Goal: Book appointment/travel/reservation

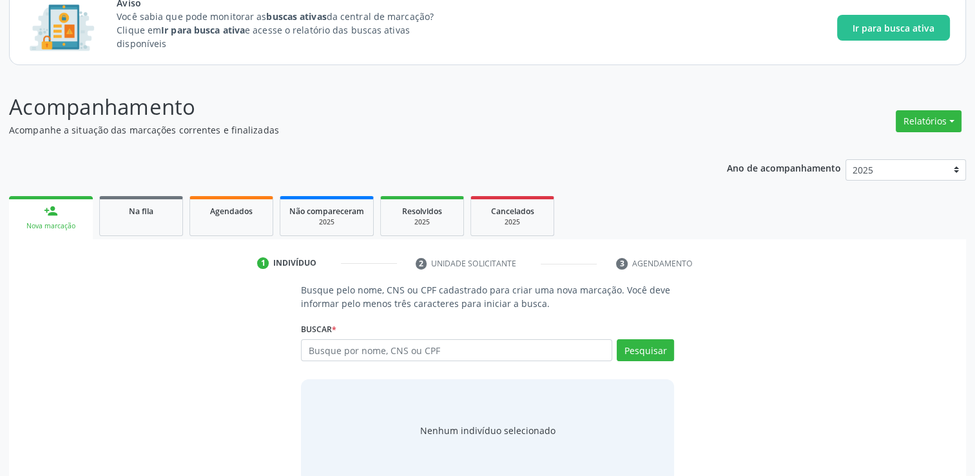
scroll to position [113, 0]
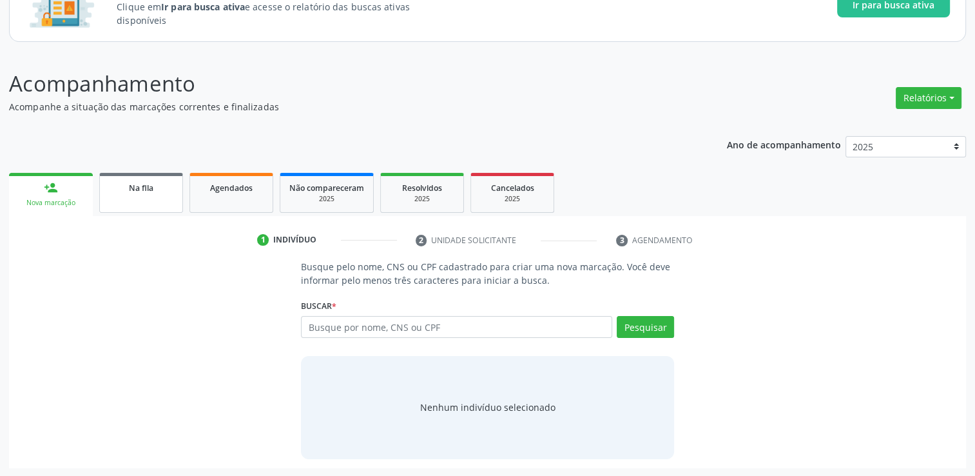
click at [164, 187] on div "Na fila" at bounding box center [141, 187] width 64 height 14
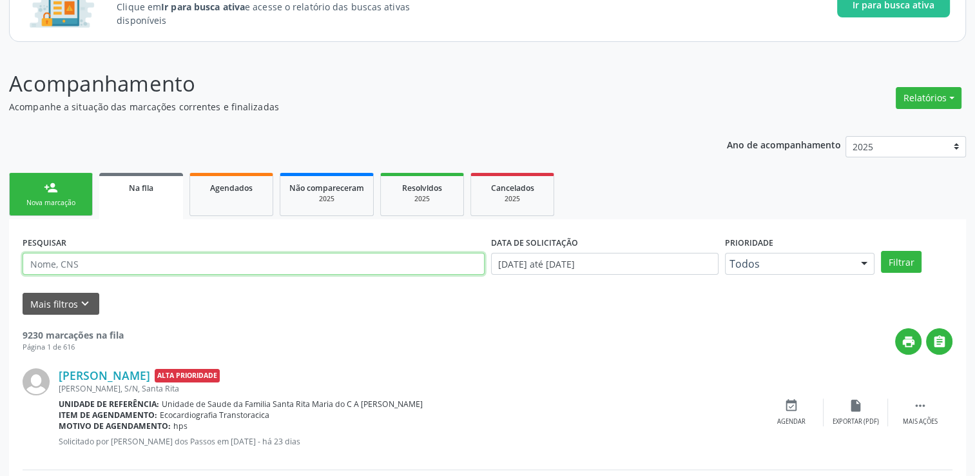
click at [117, 262] on input "text" at bounding box center [254, 264] width 462 height 22
click at [119, 264] on input "text" at bounding box center [254, 264] width 462 height 22
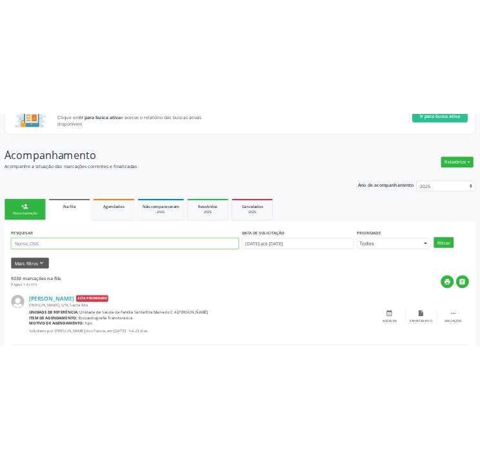
scroll to position [140, 0]
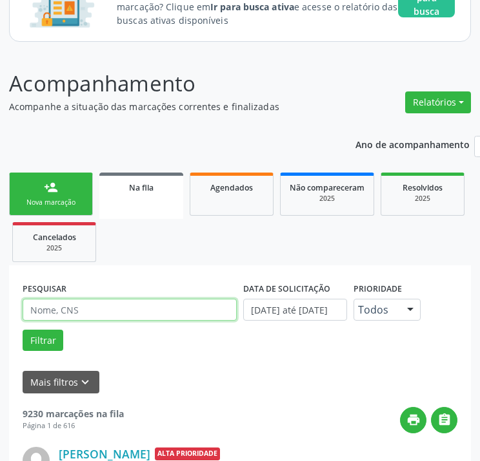
click at [95, 315] on input "text" at bounding box center [130, 310] width 214 height 22
paste input "702805624818460"
type input "702805624818460"
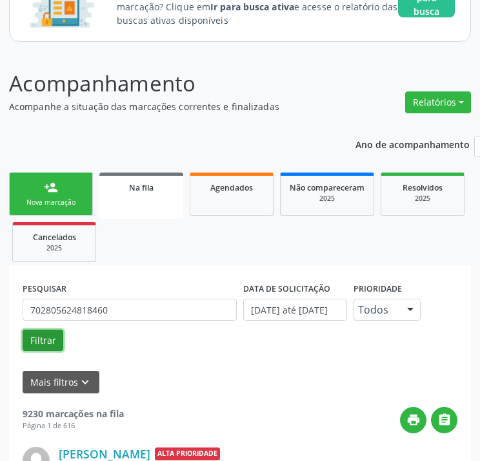
click at [59, 341] on button "Filtrar" at bounding box center [43, 341] width 41 height 22
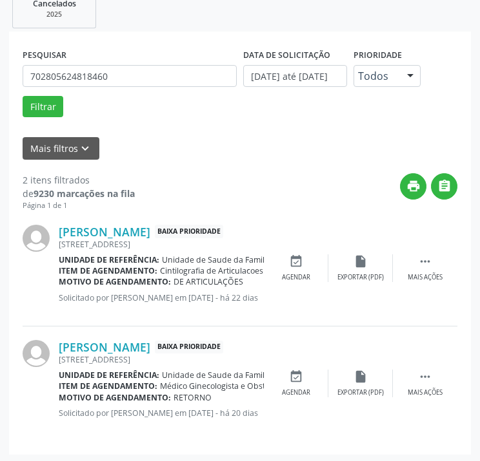
scroll to position [374, 0]
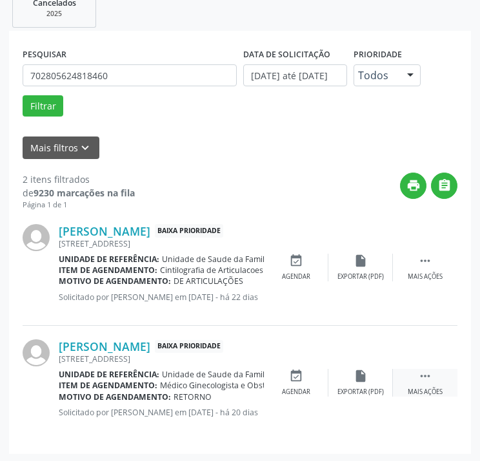
click at [424, 376] on icon "" at bounding box center [425, 376] width 14 height 14
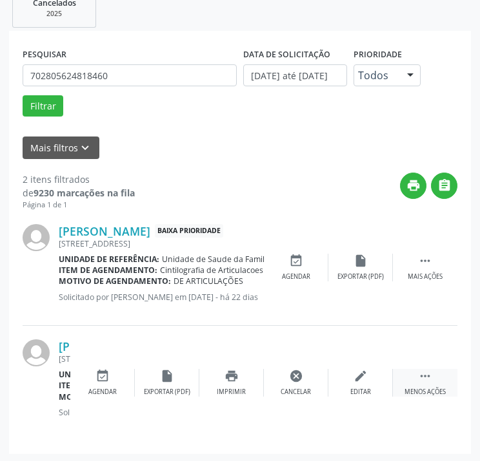
click at [424, 376] on icon "" at bounding box center [425, 376] width 14 height 14
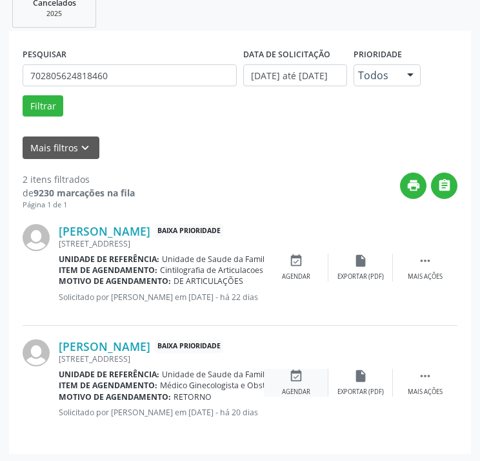
click at [284, 377] on div "event_available Agendar" at bounding box center [296, 383] width 64 height 28
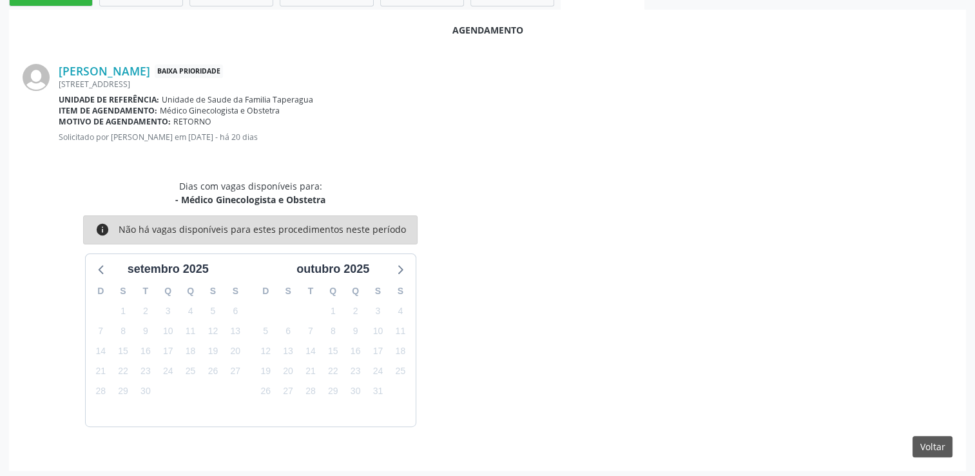
scroll to position [324, 0]
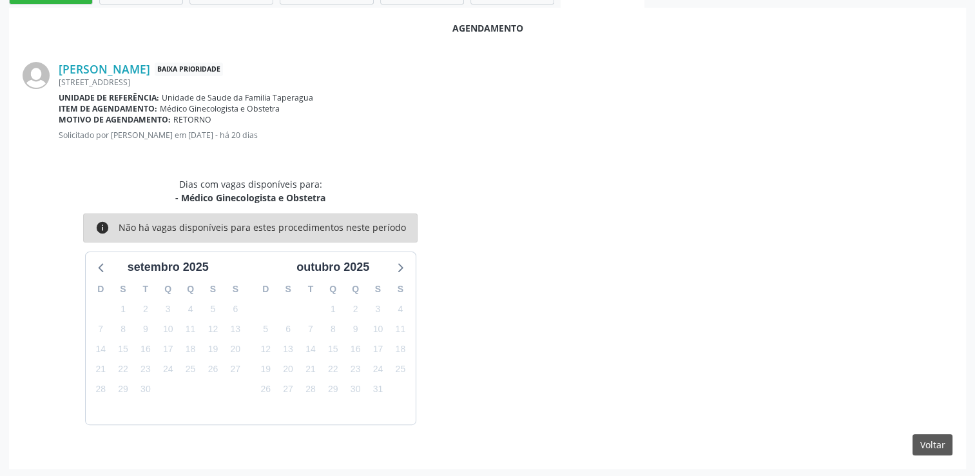
click at [351, 339] on div "16" at bounding box center [356, 349] width 18 height 20
click at [940, 445] on button "Voltar" at bounding box center [933, 445] width 40 height 22
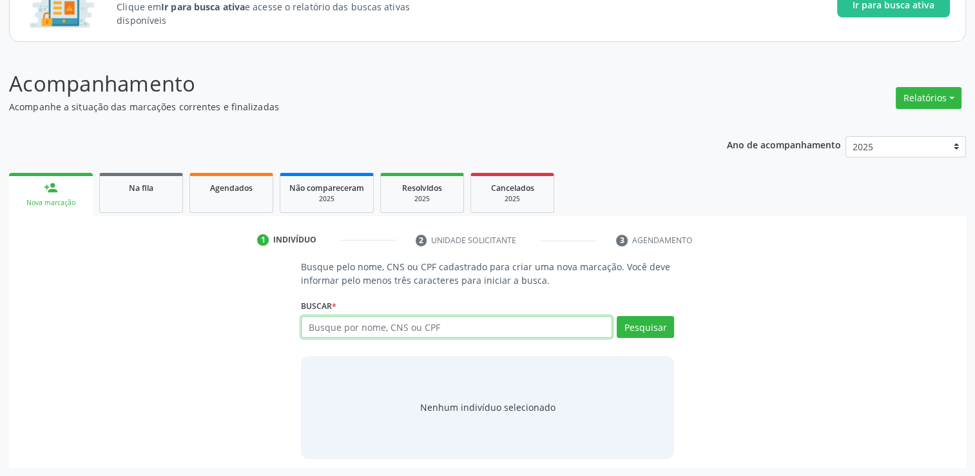
click at [372, 324] on input "text" at bounding box center [456, 327] width 311 height 22
paste input "702805624818460"
type input "702805624818460"
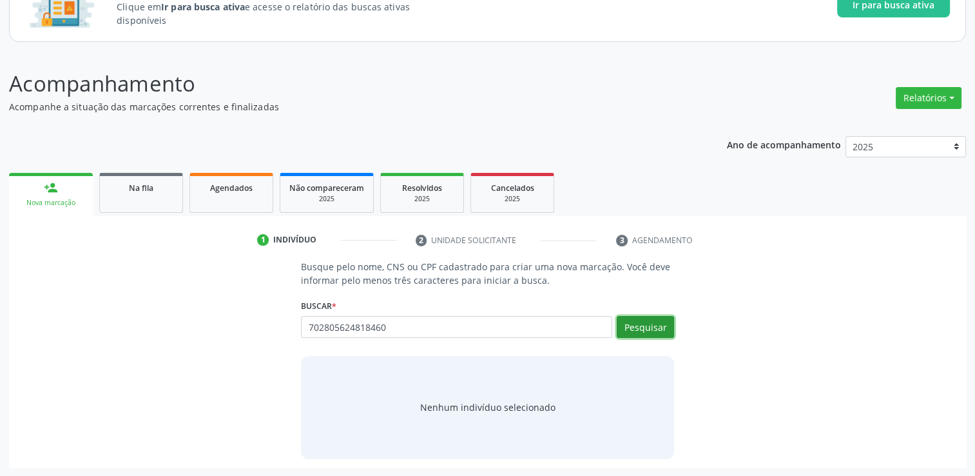
click at [636, 327] on button "Pesquisar" at bounding box center [645, 327] width 57 height 22
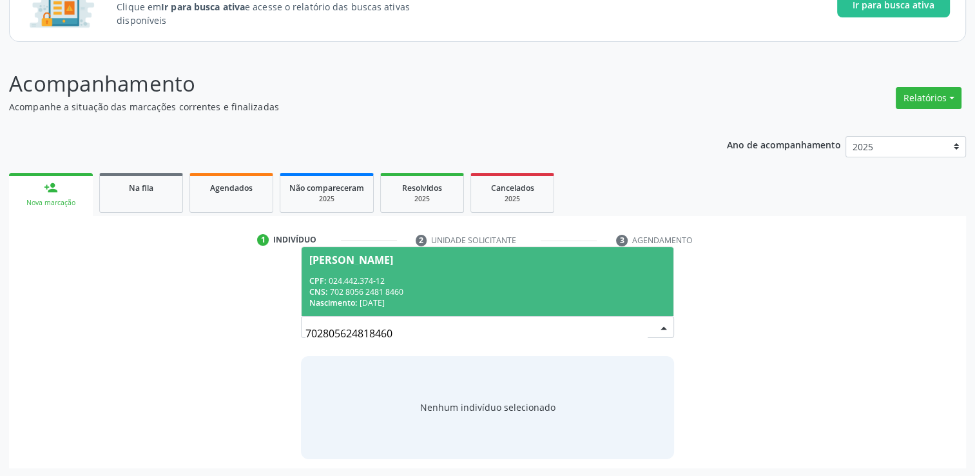
click at [445, 287] on div "CNS: 702 8056 2481 8460" at bounding box center [487, 291] width 356 height 11
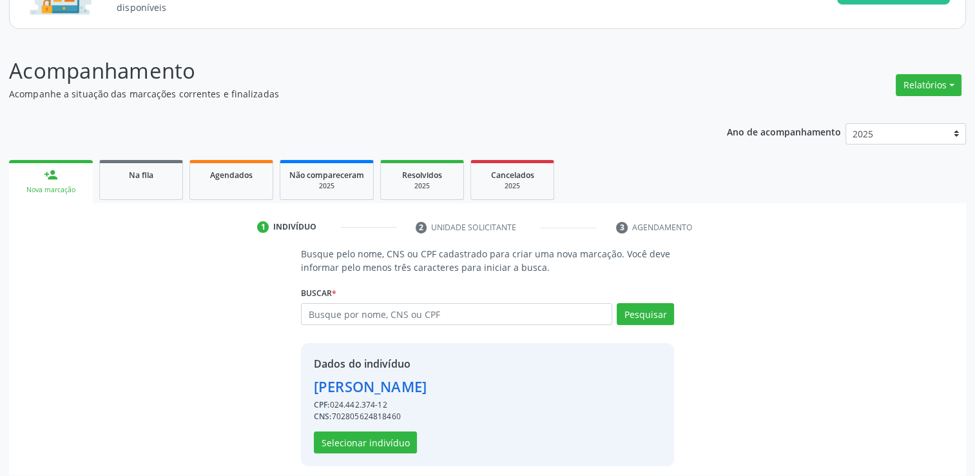
scroll to position [133, 0]
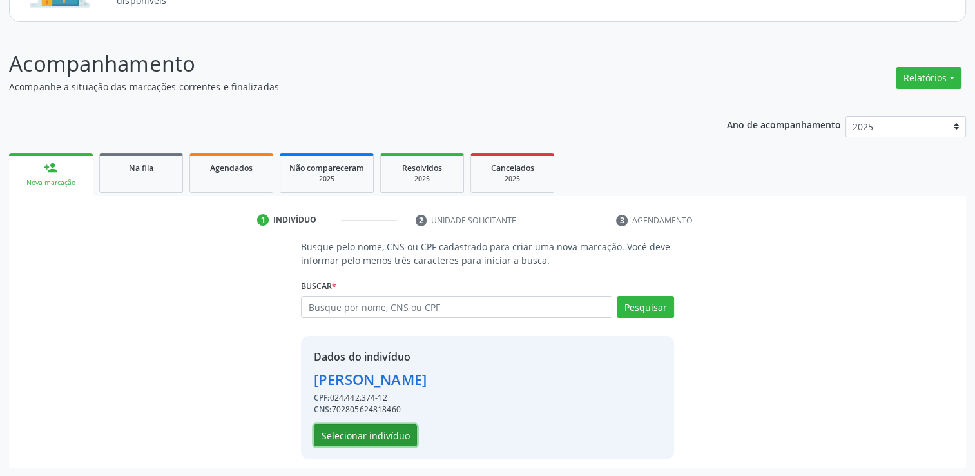
click at [381, 432] on button "Selecionar indivíduo" at bounding box center [365, 435] width 103 height 22
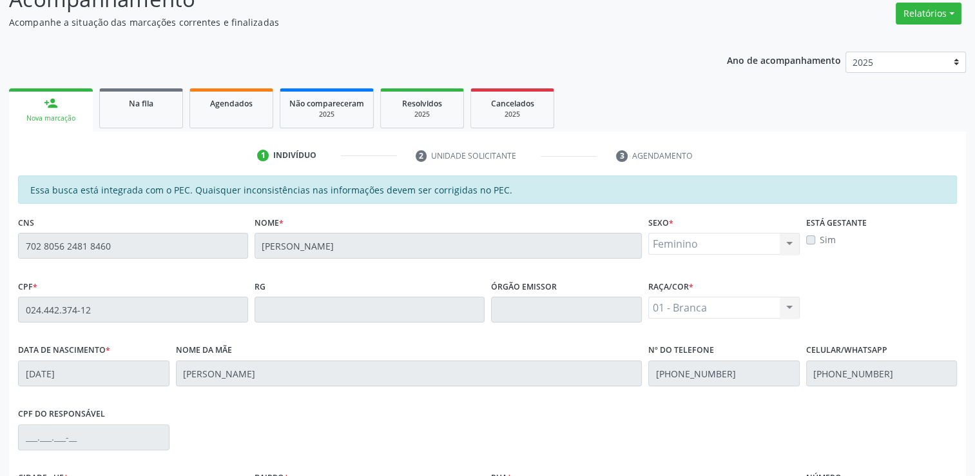
scroll to position [262, 0]
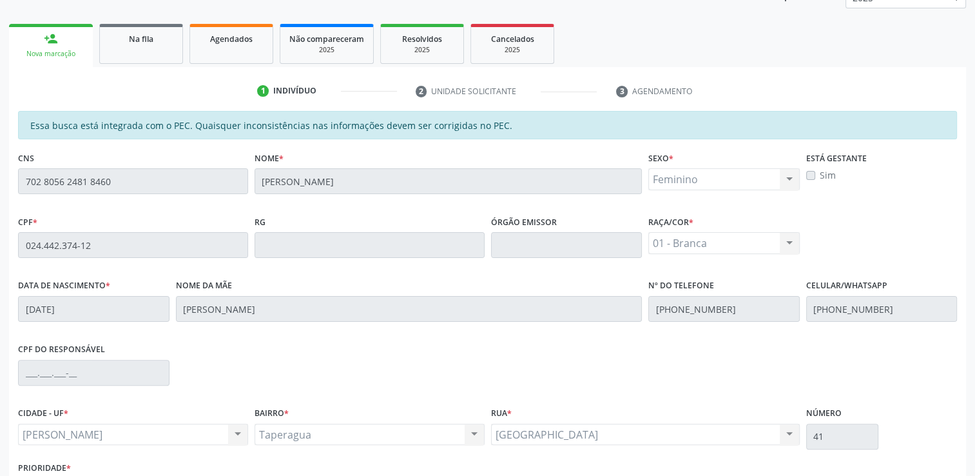
drag, startPoint x: 137, startPoint y: 53, endPoint x: 203, endPoint y: 53, distance: 66.4
click at [137, 53] on link "Na fila" at bounding box center [141, 44] width 84 height 40
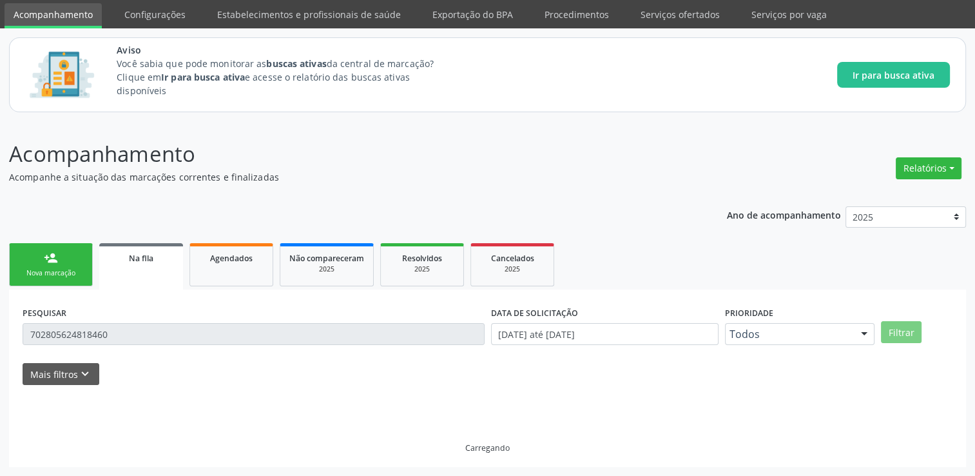
scroll to position [255, 0]
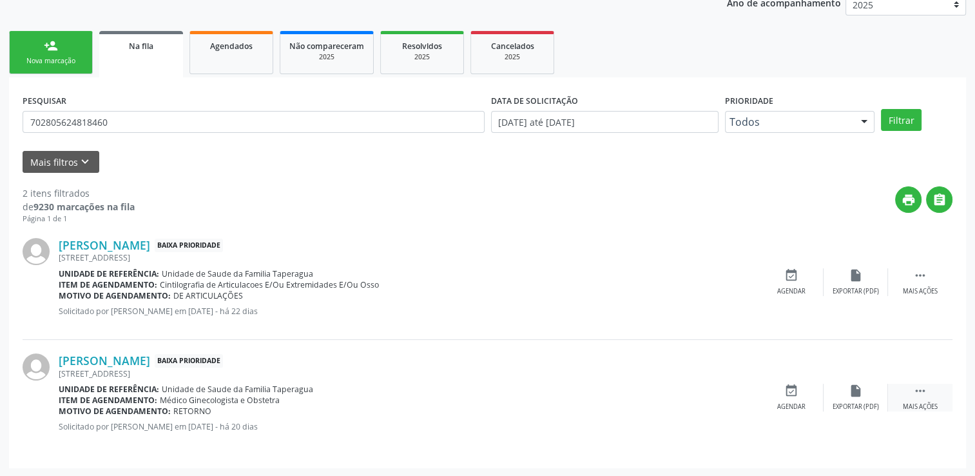
click at [916, 389] on icon "" at bounding box center [920, 390] width 14 height 14
click at [865, 391] on div "edit Editar" at bounding box center [856, 397] width 64 height 28
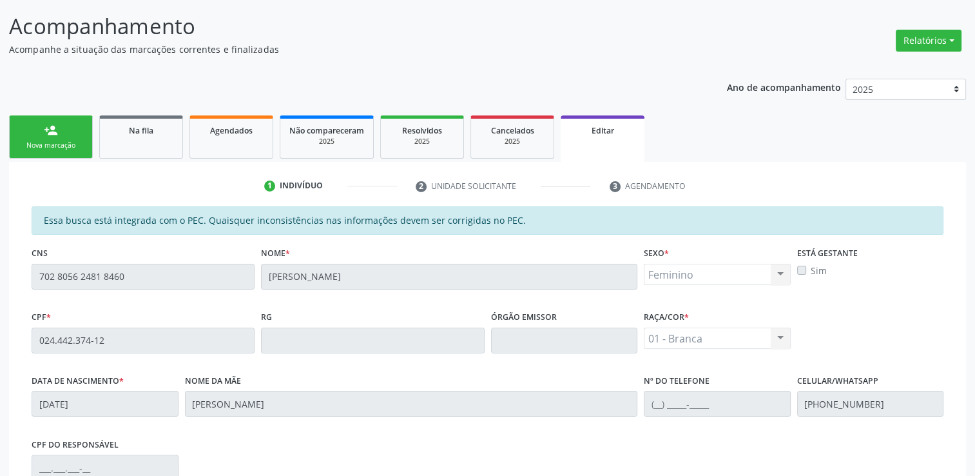
scroll to position [193, 0]
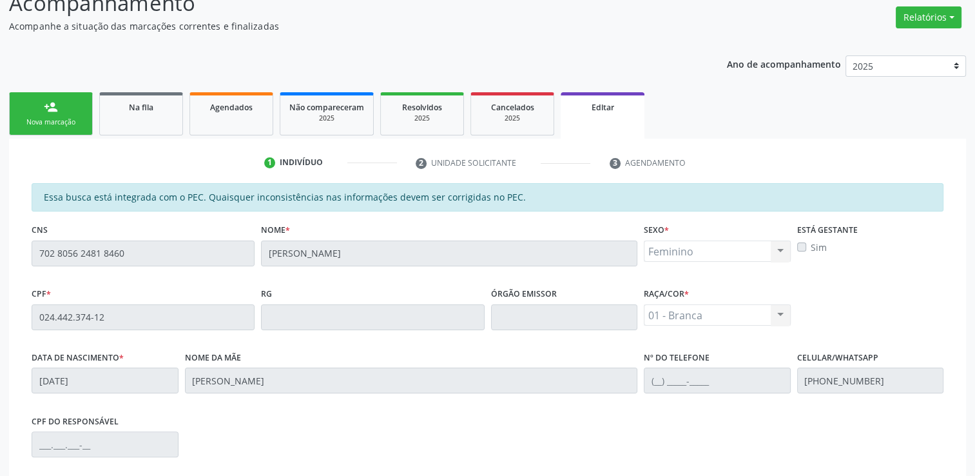
click at [647, 157] on li "3 Agendamento" at bounding box center [660, 163] width 121 height 22
click at [639, 161] on li "3 Agendamento" at bounding box center [660, 163] width 121 height 22
click at [621, 169] on li "3 Agendamento" at bounding box center [660, 163] width 121 height 22
click at [488, 156] on li "2 Unidade solicitante" at bounding box center [503, 163] width 194 height 22
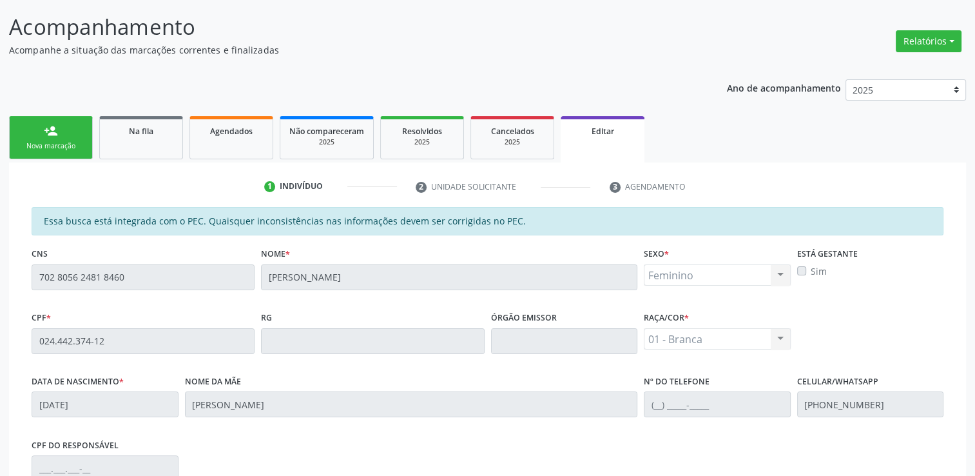
scroll to position [111, 0]
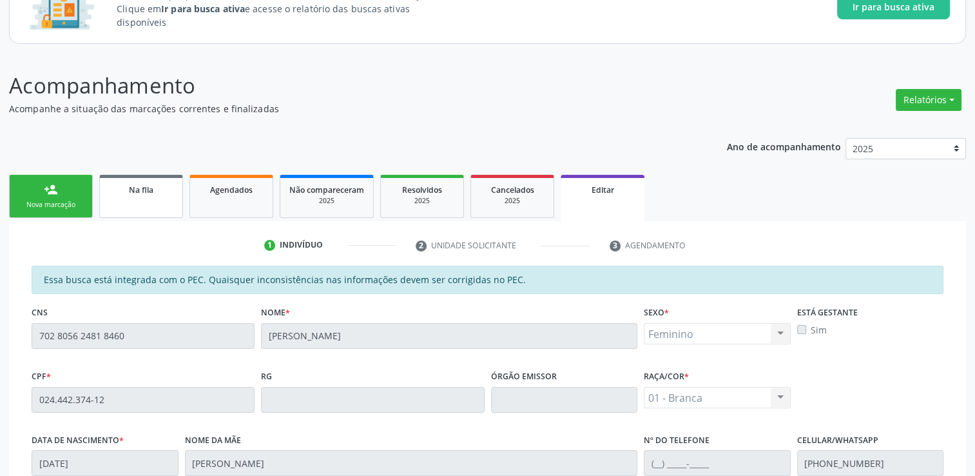
click at [162, 188] on div "Na fila" at bounding box center [141, 189] width 64 height 14
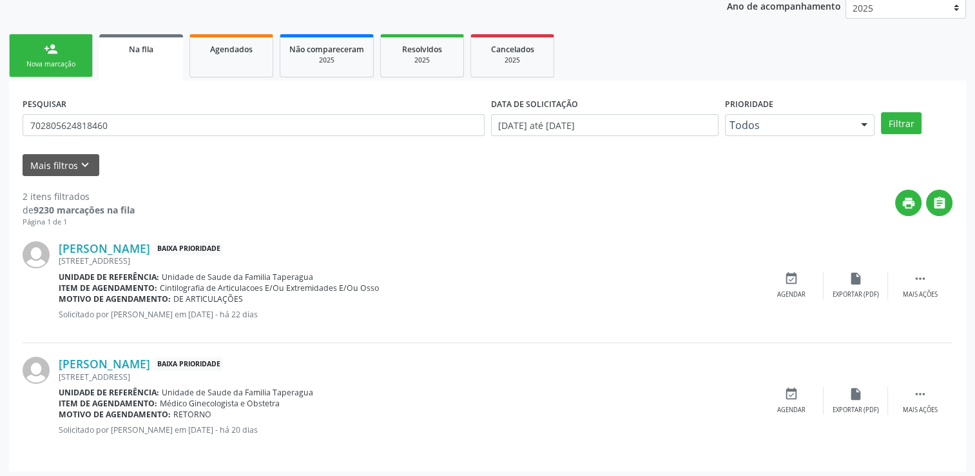
scroll to position [255, 0]
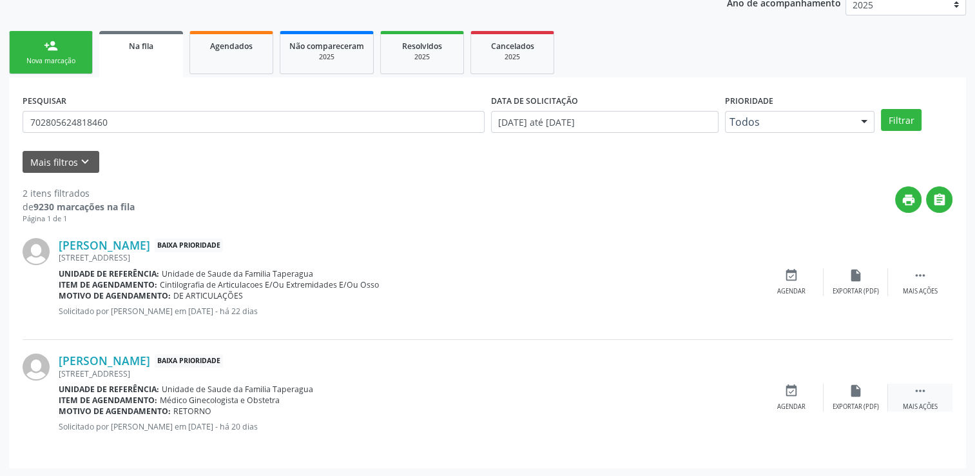
click at [913, 395] on icon "" at bounding box center [920, 390] width 14 height 14
click at [599, 385] on icon "event_available" at bounding box center [598, 390] width 14 height 14
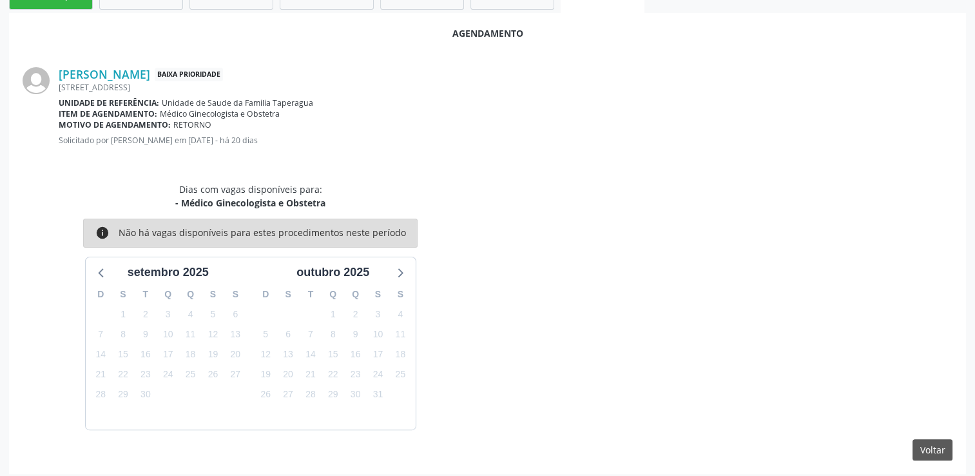
scroll to position [324, 0]
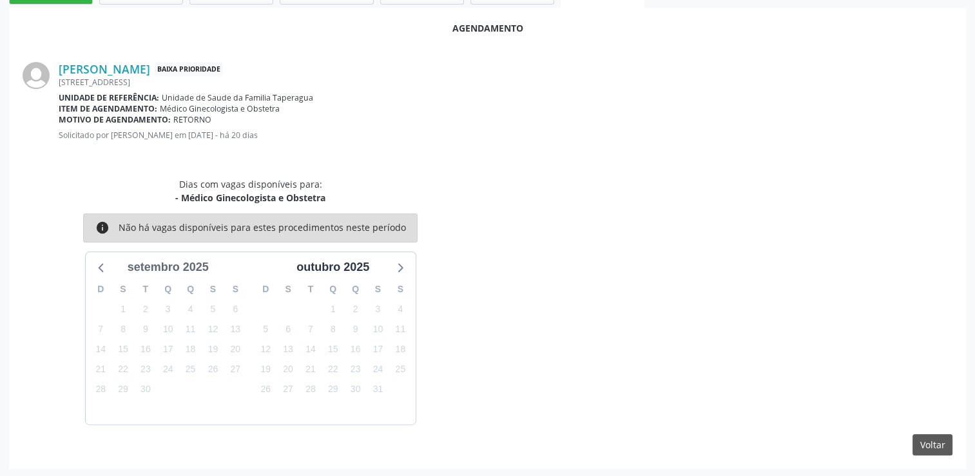
click at [171, 269] on div "setembro 2025" at bounding box center [168, 266] width 92 height 17
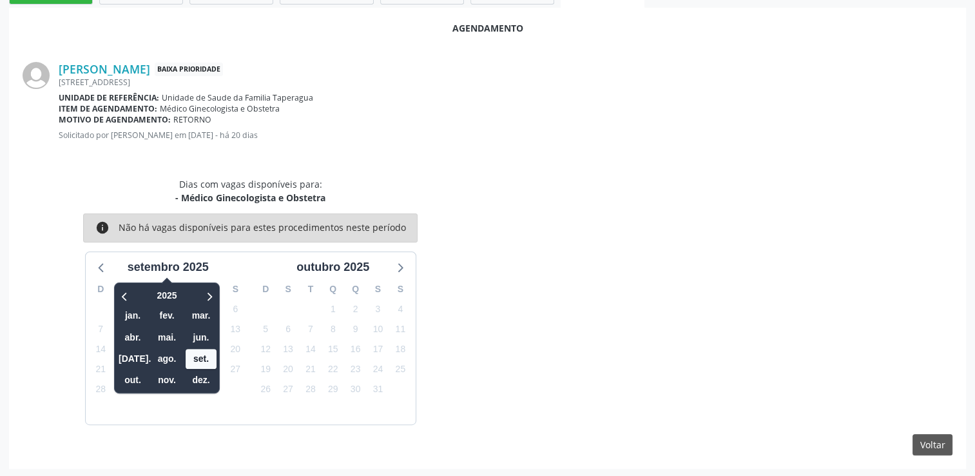
click at [547, 96] on div "Unidade de referência: Unidade de Saude da Familia Taperagua" at bounding box center [506, 97] width 894 height 11
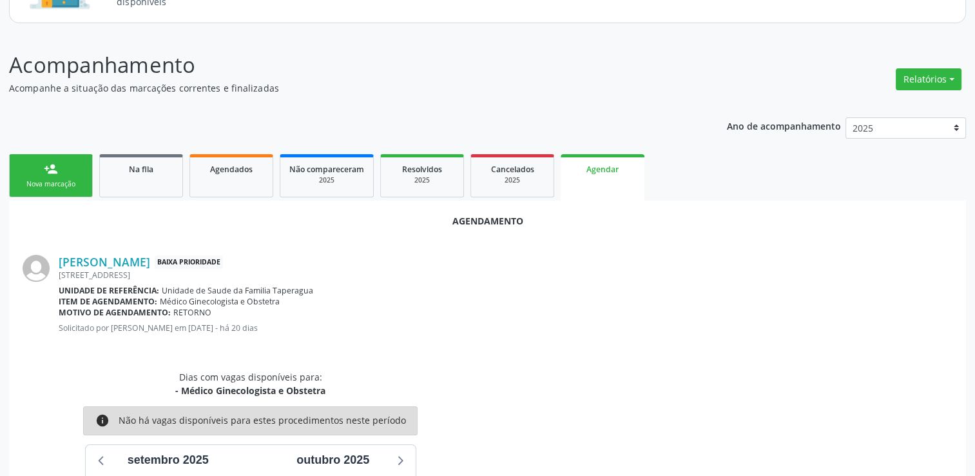
scroll to position [131, 0]
click at [448, 179] on div "2025" at bounding box center [422, 181] width 64 height 10
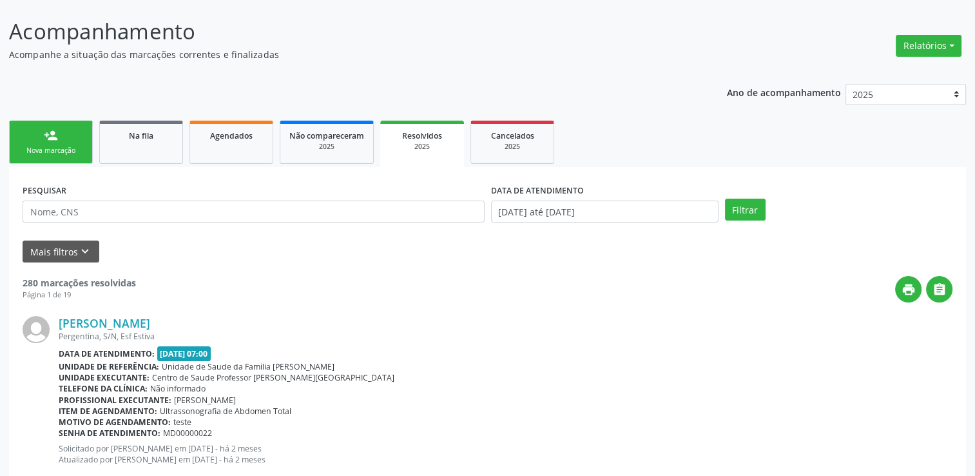
scroll to position [111, 0]
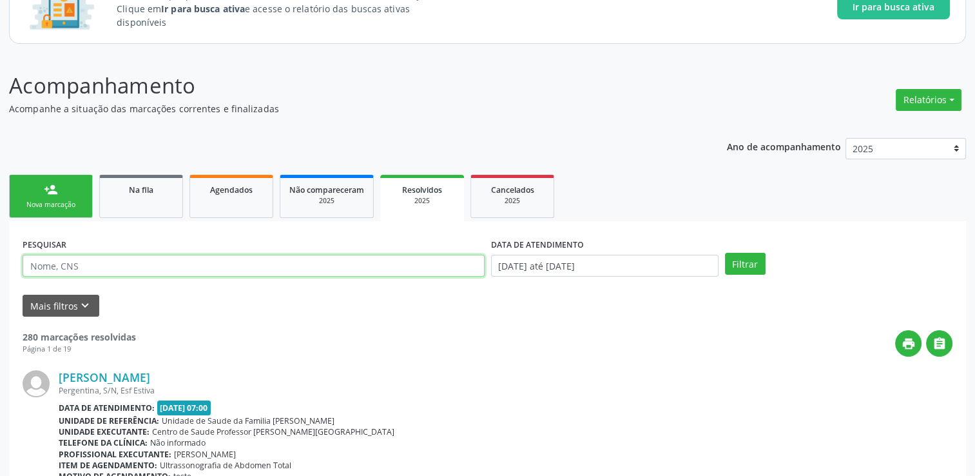
click at [240, 272] on input "text" at bounding box center [254, 266] width 462 height 22
type input "G"
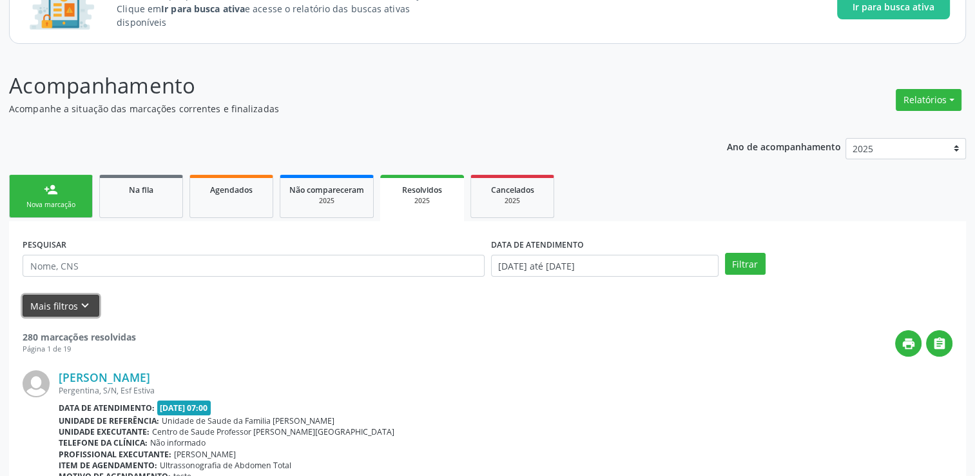
click at [75, 302] on button "Mais filtros keyboard_arrow_down" at bounding box center [61, 306] width 77 height 23
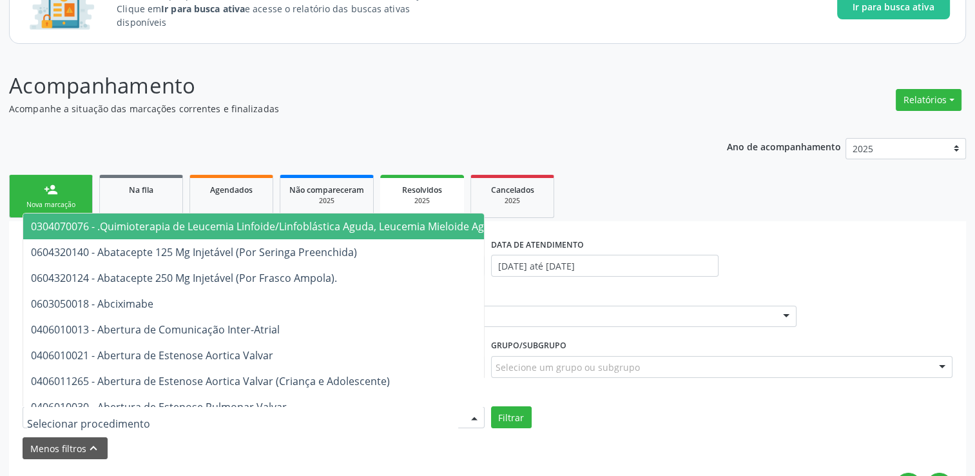
click at [140, 415] on div at bounding box center [254, 417] width 462 height 22
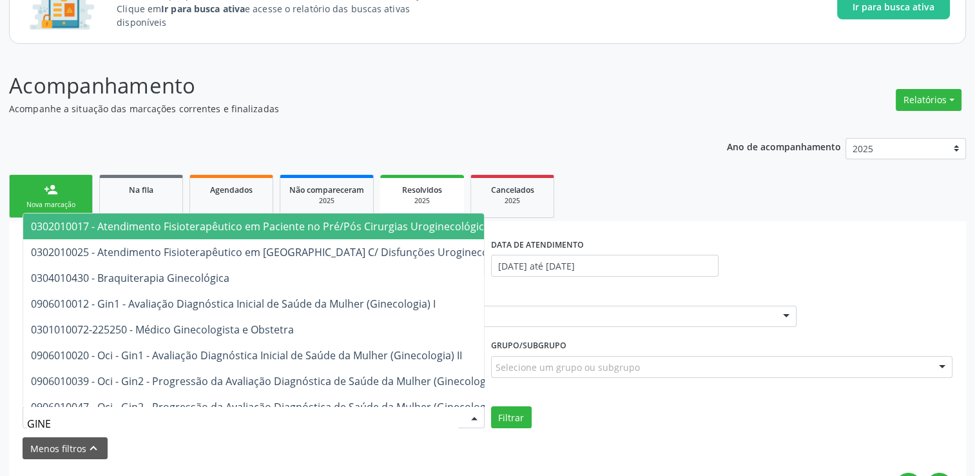
type input "GINEC"
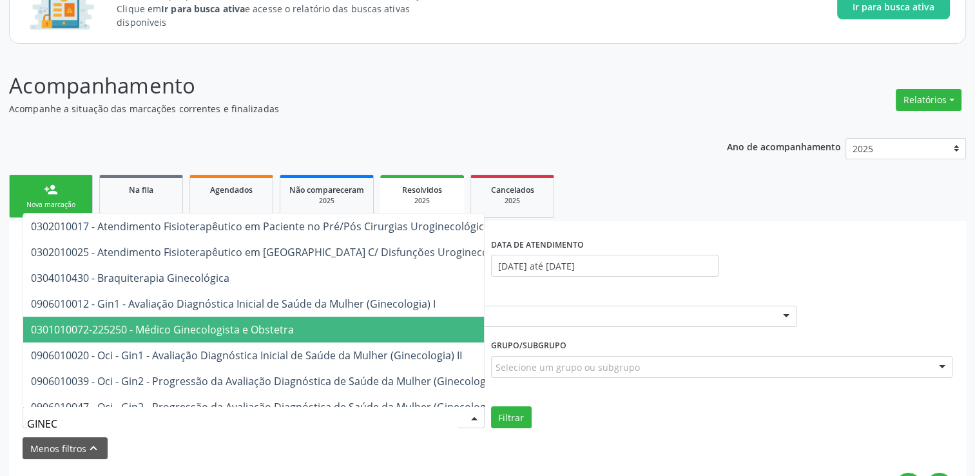
click at [162, 318] on span "0301010072-225250 - Médico Ginecologista e Obstetra" at bounding box center [433, 329] width 820 height 26
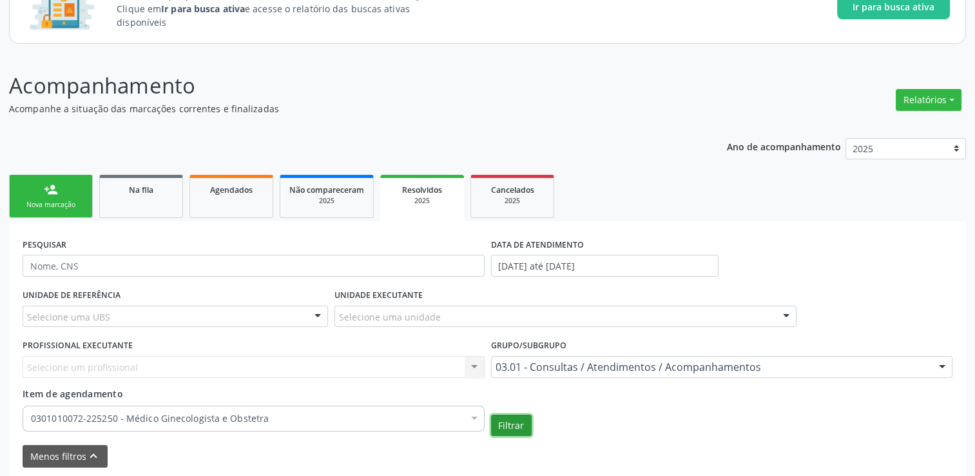
click at [509, 420] on button "Filtrar" at bounding box center [511, 425] width 41 height 22
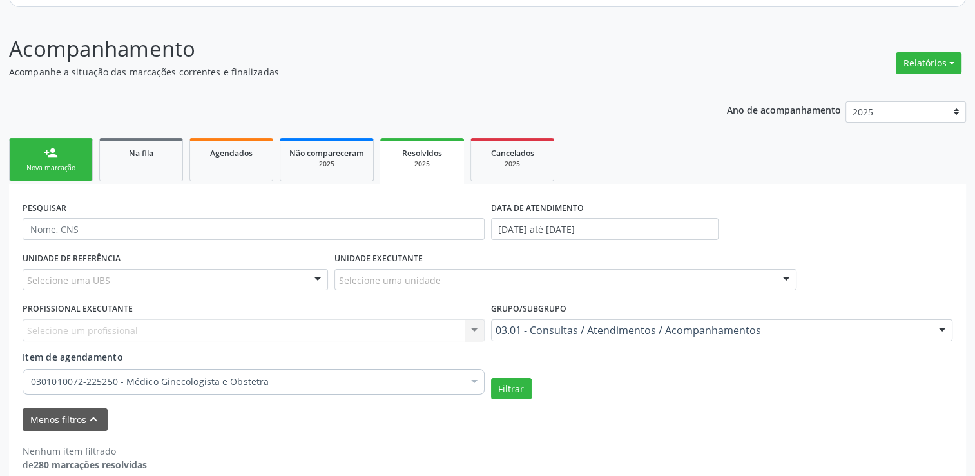
scroll to position [164, 0]
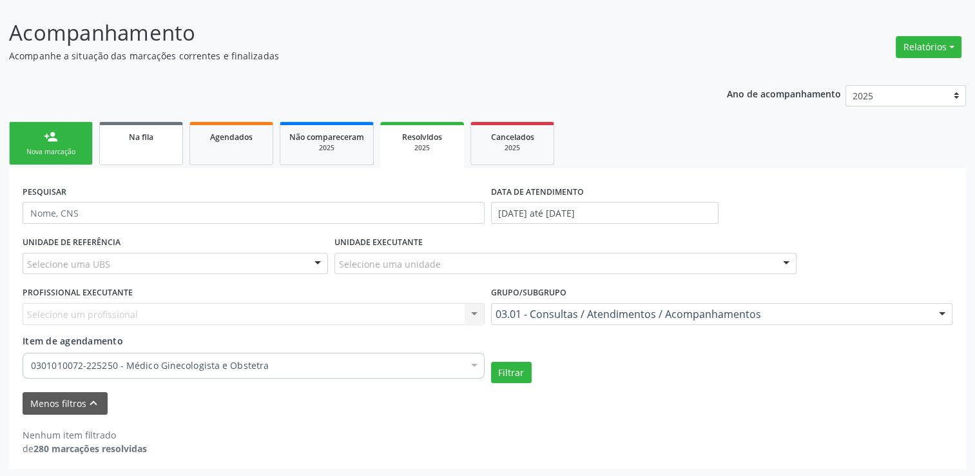
click at [150, 151] on link "Na fila" at bounding box center [141, 143] width 84 height 43
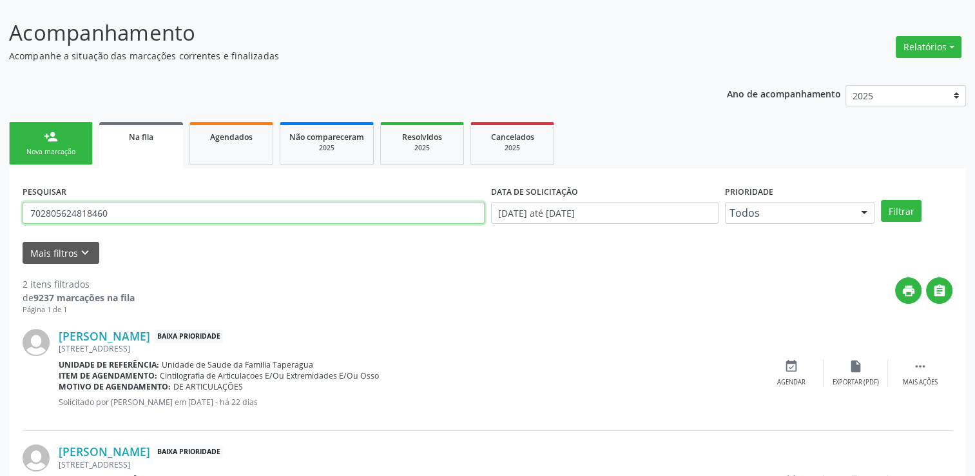
click at [427, 208] on input "702805624818460" at bounding box center [254, 213] width 462 height 22
type input "7"
click at [402, 242] on div "Mais filtros keyboard_arrow_down" at bounding box center [487, 253] width 936 height 23
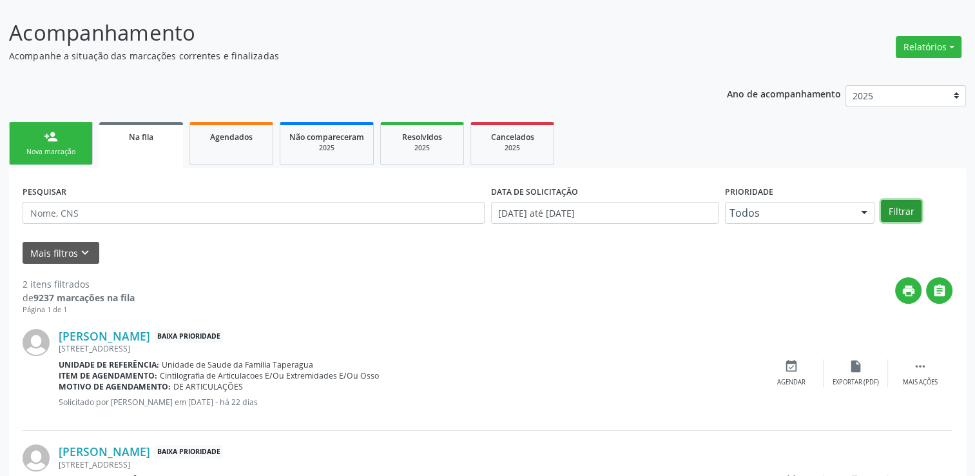
click at [886, 208] on button "Filtrar" at bounding box center [901, 211] width 41 height 22
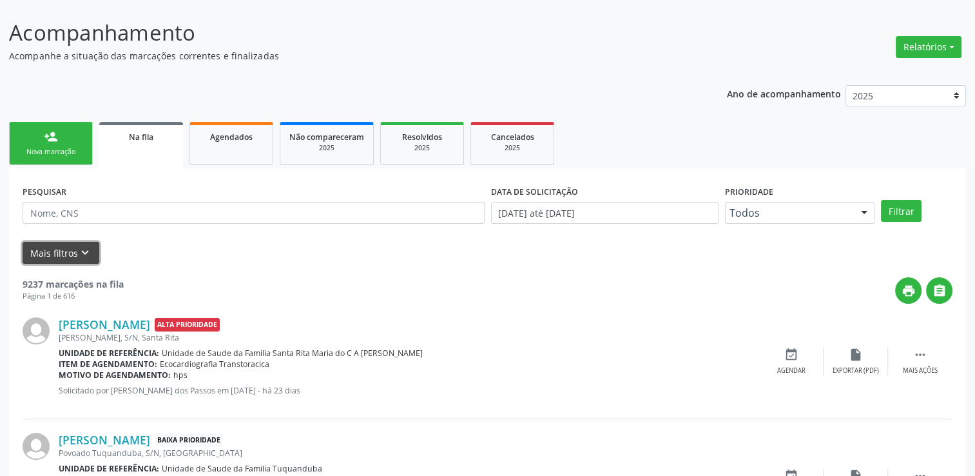
click at [97, 251] on button "Mais filtros keyboard_arrow_down" at bounding box center [61, 253] width 77 height 23
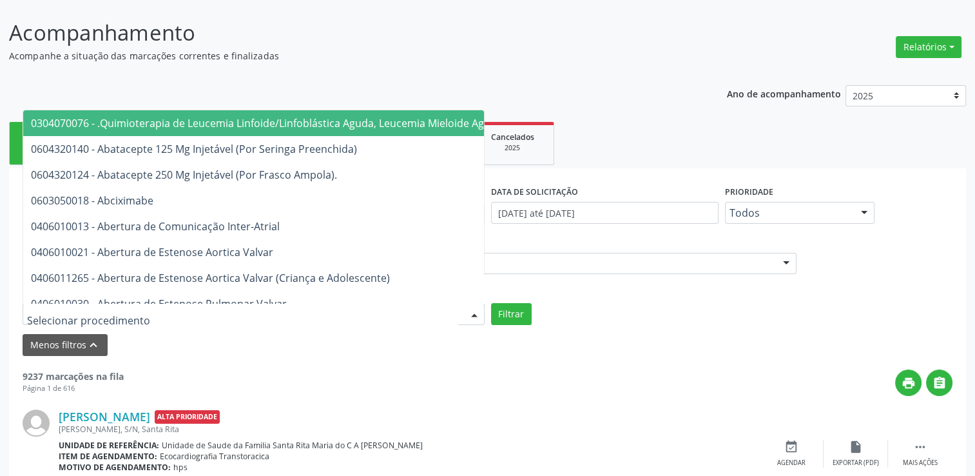
click at [159, 322] on div at bounding box center [254, 314] width 462 height 22
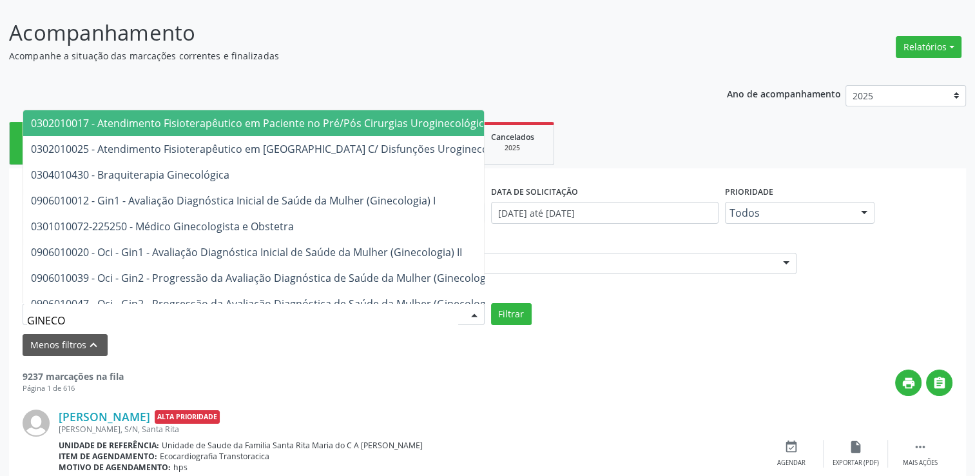
type input "GINECOL"
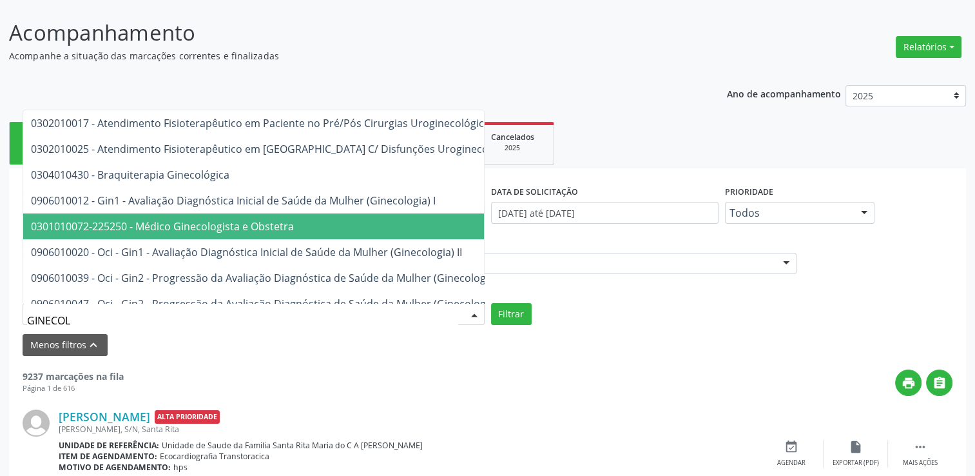
click at [184, 225] on span "0301010072-225250 - Médico Ginecologista e Obstetra" at bounding box center [162, 226] width 263 height 14
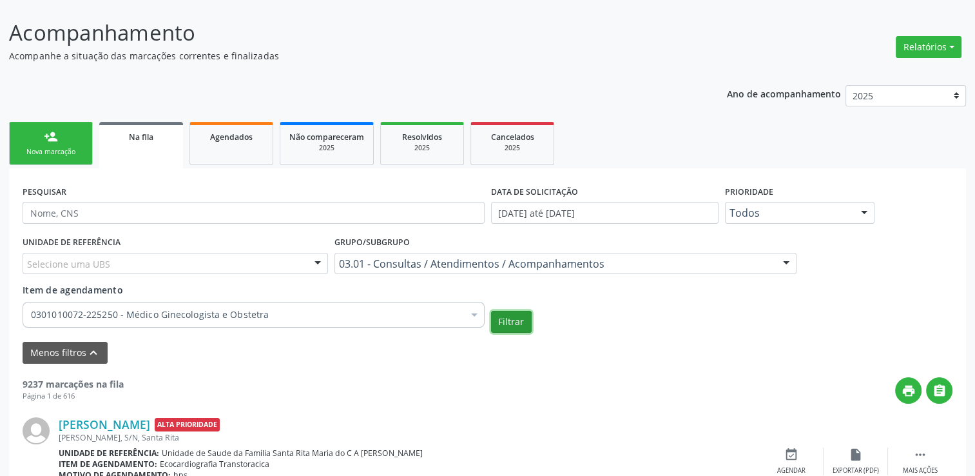
click at [520, 320] on button "Filtrar" at bounding box center [511, 322] width 41 height 22
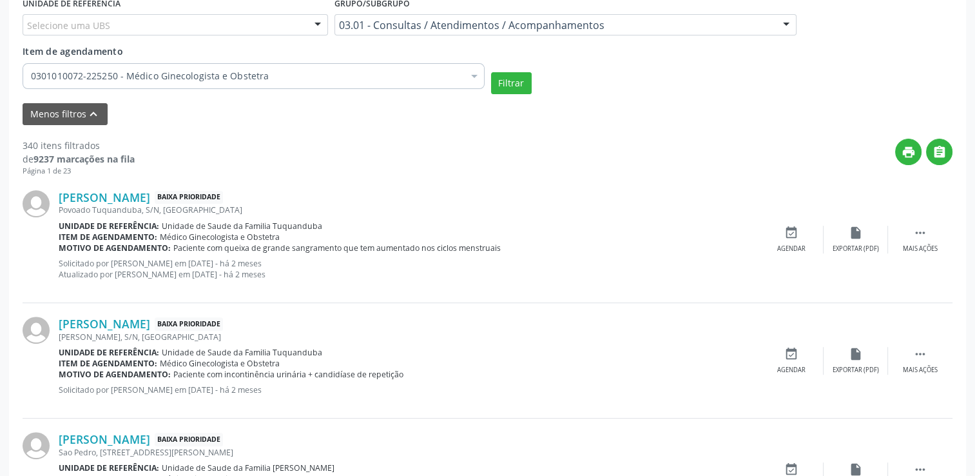
scroll to position [413, 0]
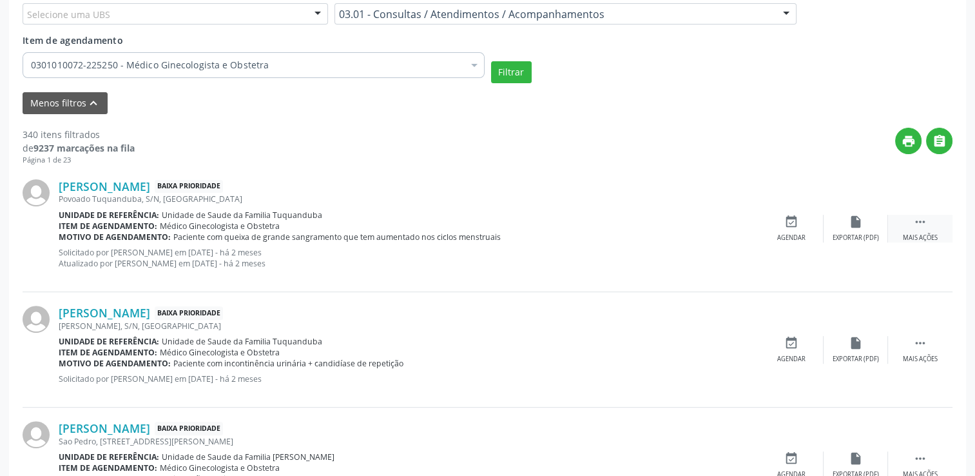
click at [924, 217] on icon "" at bounding box center [920, 222] width 14 height 14
click at [935, 227] on div " Menos ações" at bounding box center [920, 229] width 64 height 28
click at [935, 227] on div " Mais ações" at bounding box center [920, 229] width 64 height 28
